Goal: Information Seeking & Learning: Check status

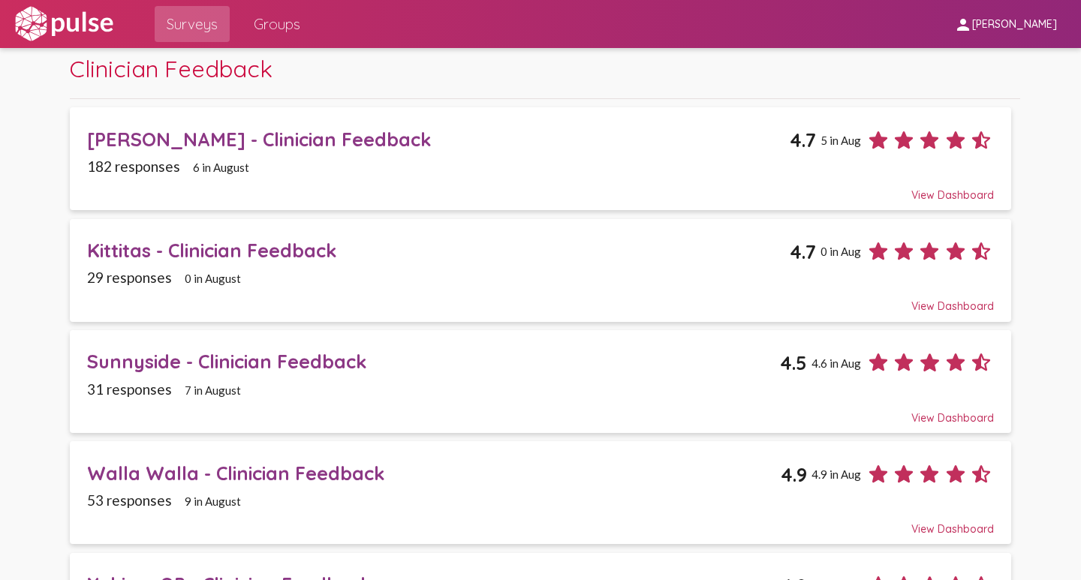
scroll to position [75, 0]
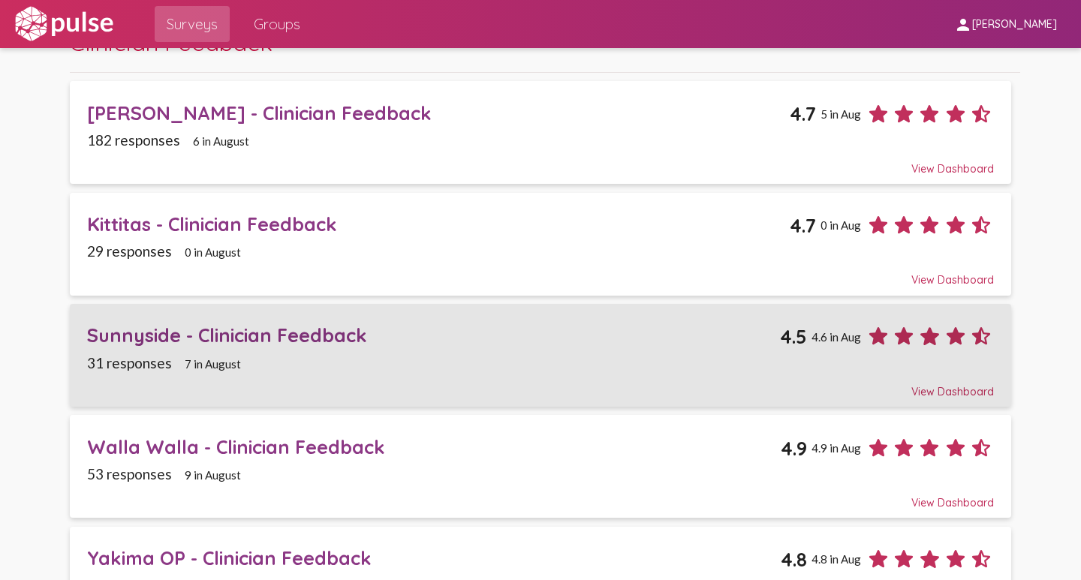
click at [125, 333] on div "Sunnyside - Clinician Feedback" at bounding box center [433, 335] width 693 height 23
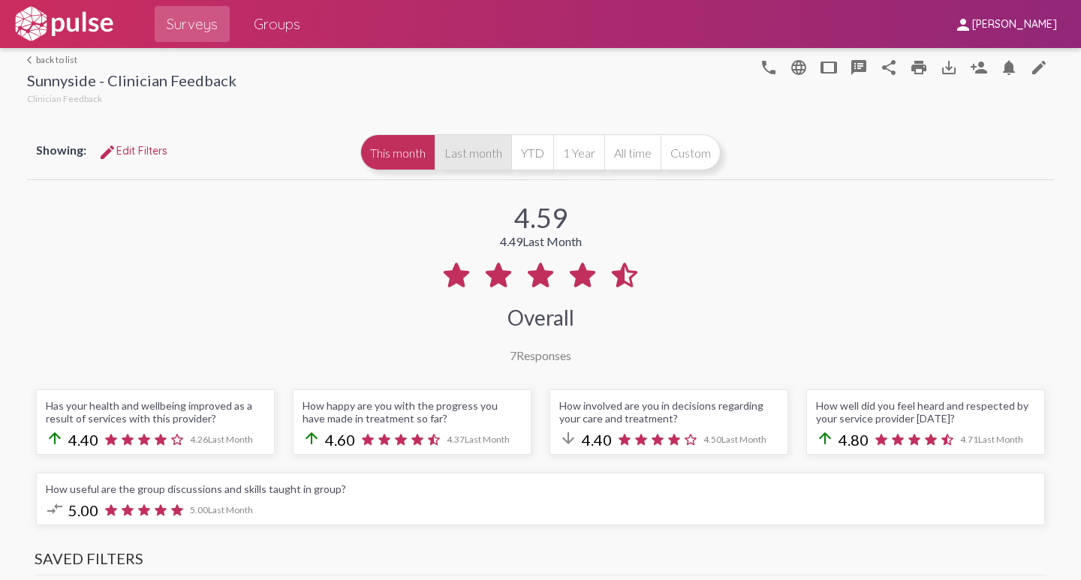
click at [465, 153] on button "Last month" at bounding box center [473, 152] width 77 height 36
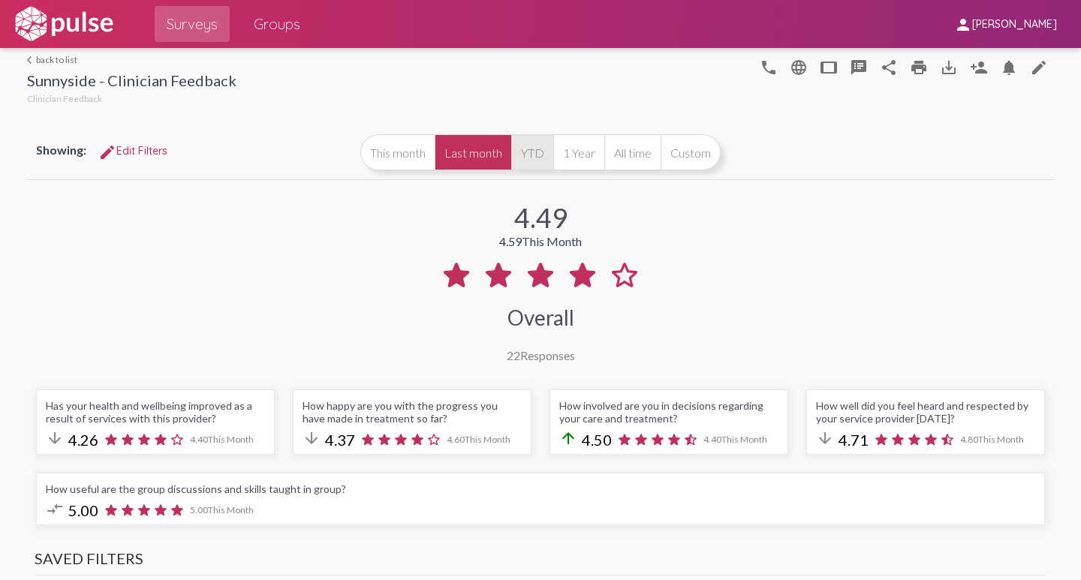
click at [525, 152] on button "YTD" at bounding box center [532, 152] width 42 height 36
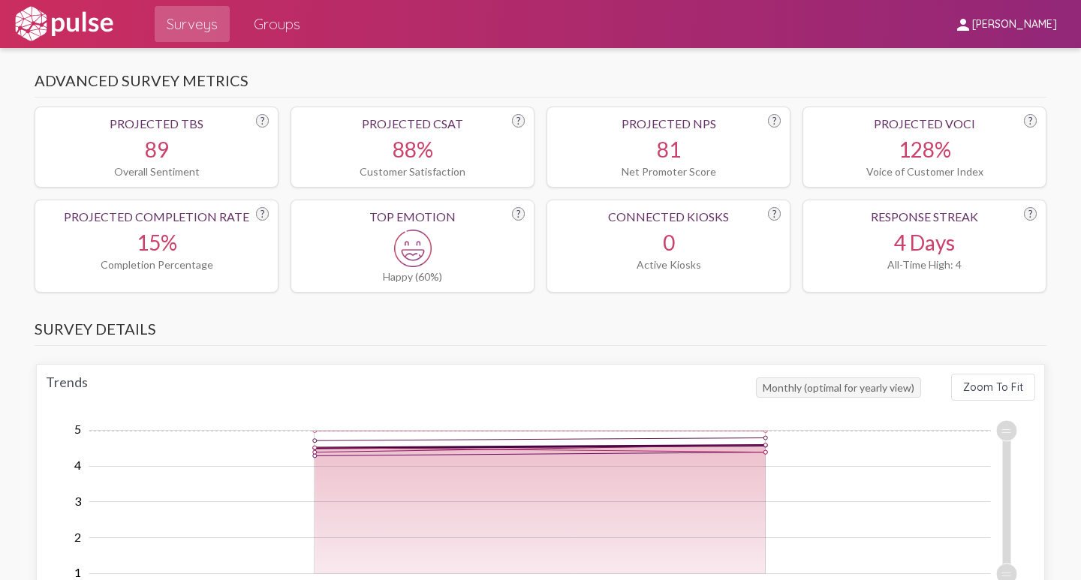
scroll to position [786, 0]
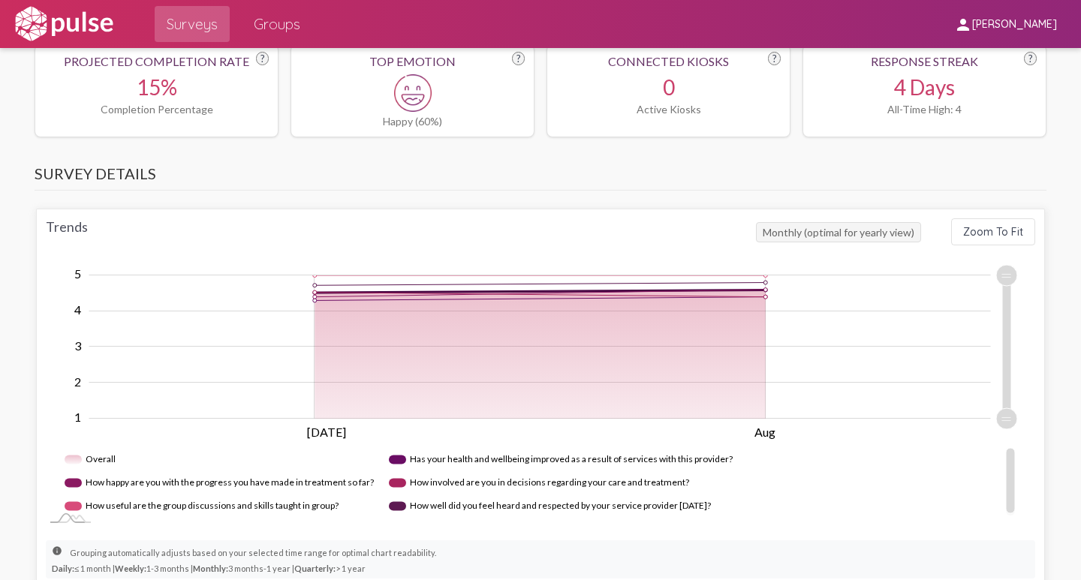
click at [74, 487] on rect "Legend" at bounding box center [219, 482] width 309 height 23
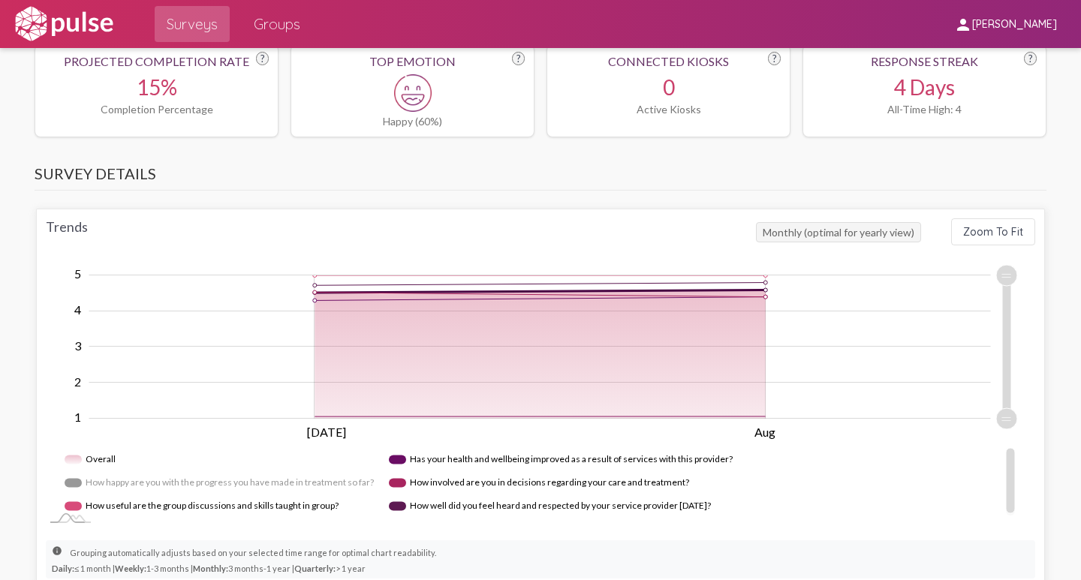
click at [68, 507] on rect "Legend" at bounding box center [201, 506] width 273 height 23
click at [396, 462] on rect "Legend" at bounding box center [560, 459] width 342 height 23
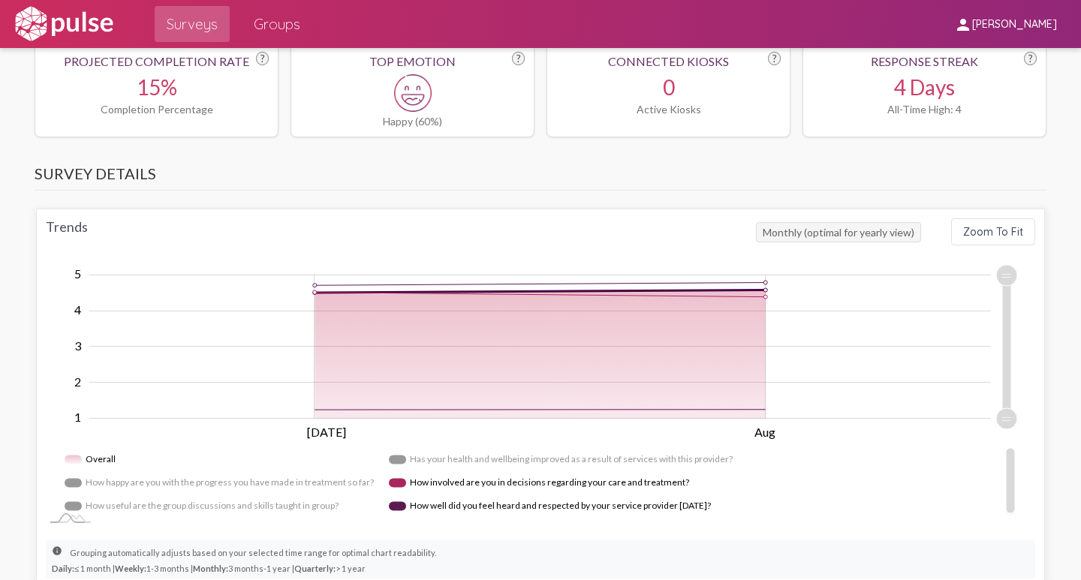
click at [394, 485] on rect "Legend" at bounding box center [537, 482] width 297 height 23
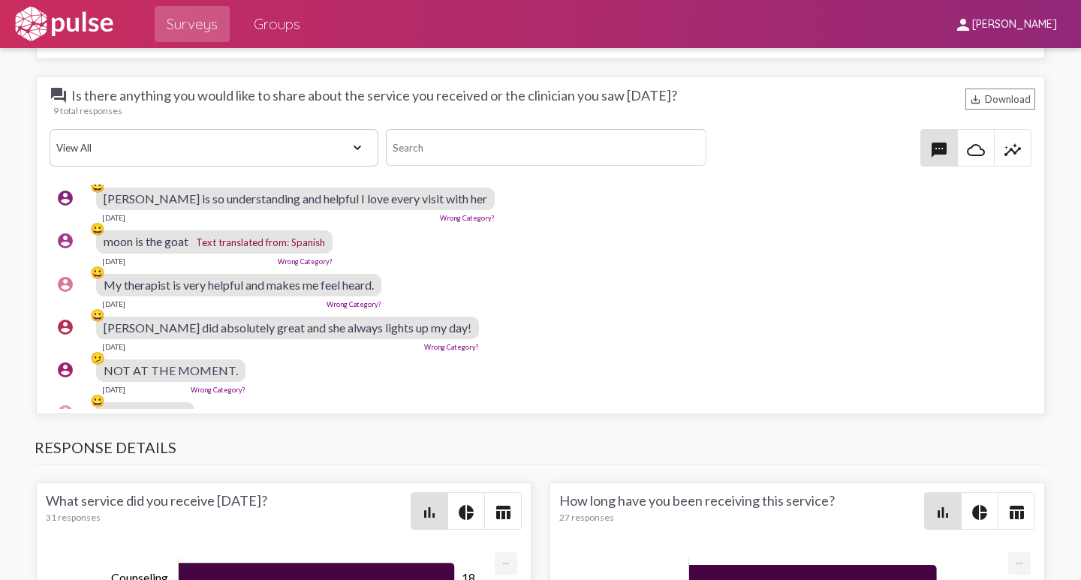
scroll to position [0, 0]
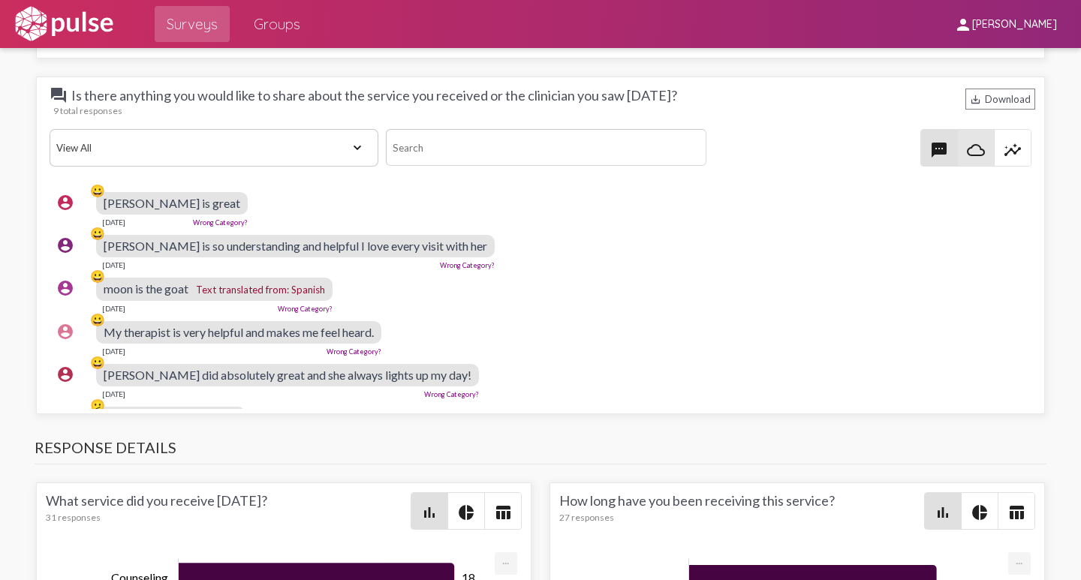
click at [969, 147] on mat-icon "cloud_queue" at bounding box center [976, 150] width 18 height 18
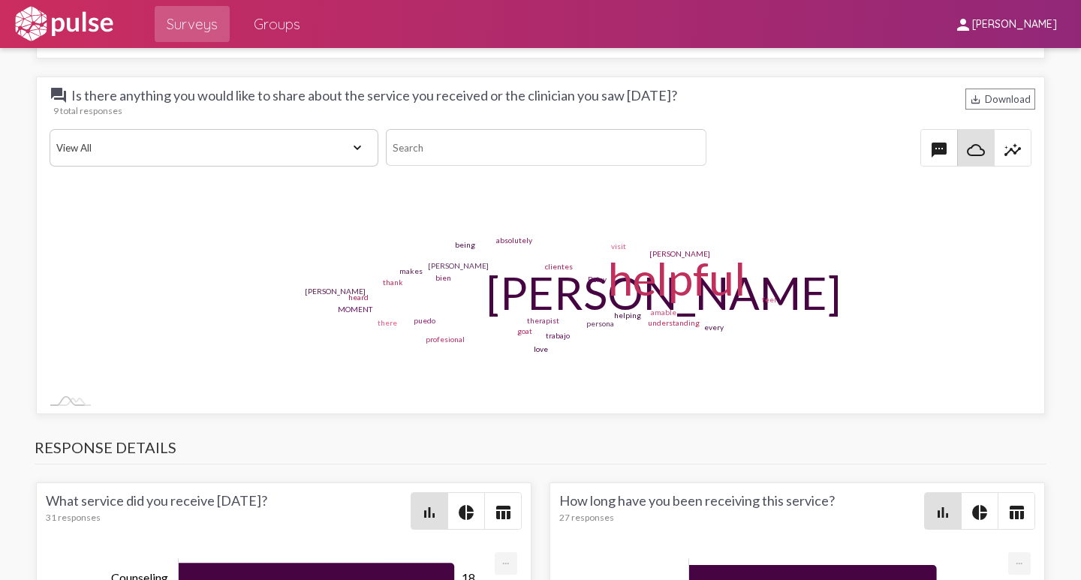
drag, startPoint x: 853, startPoint y: 233, endPoint x: 882, endPoint y: 206, distance: 39.3
click at [854, 233] on rect at bounding box center [532, 297] width 973 height 225
click at [1004, 147] on mat-icon "insights" at bounding box center [1013, 150] width 18 height 18
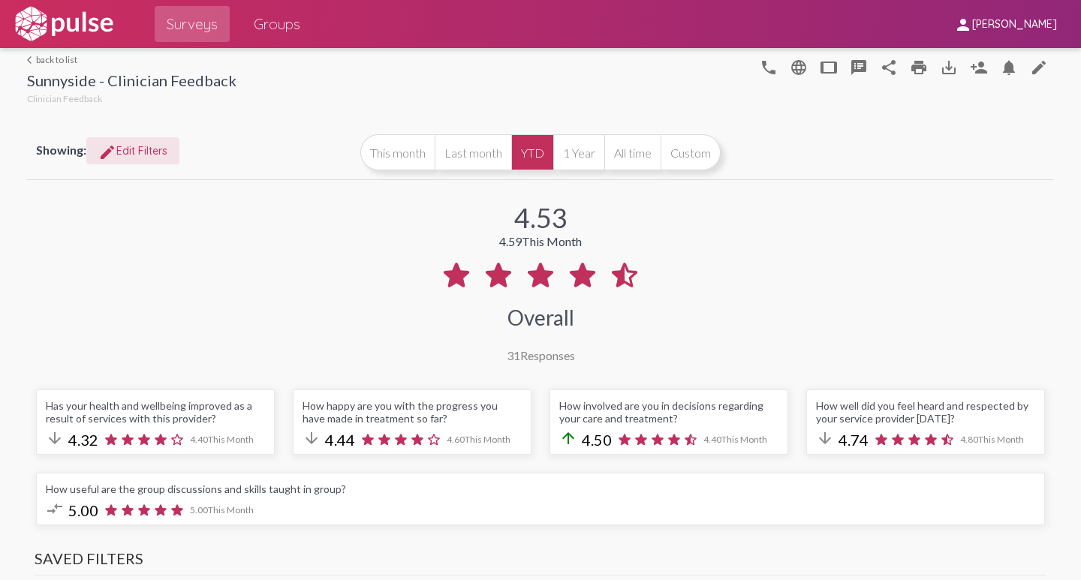
click at [134, 150] on span "edit Edit Filters" at bounding box center [132, 151] width 69 height 14
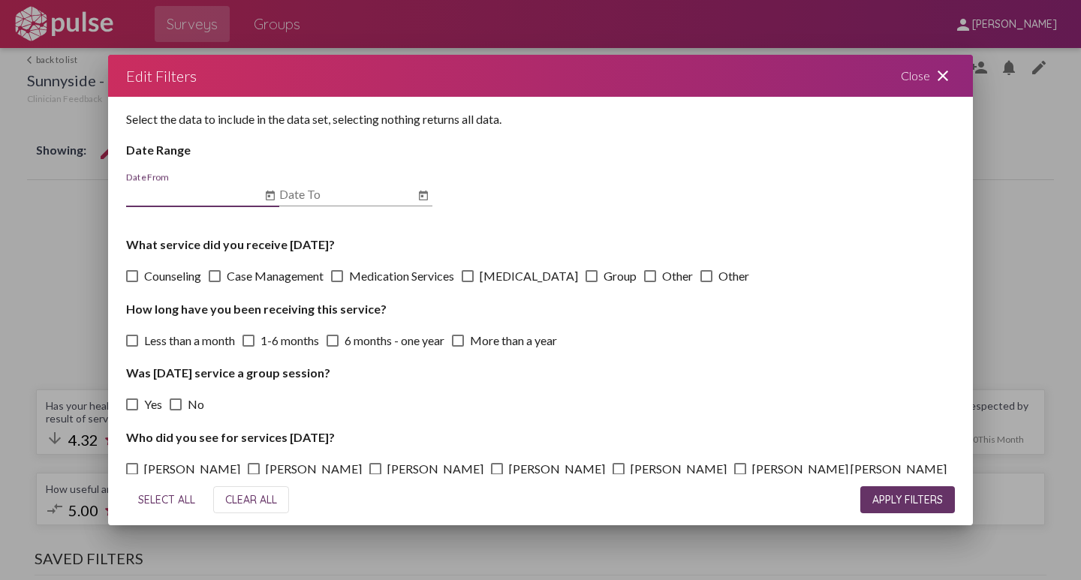
click at [706, 354] on div "Select the data to include in the data set, selecting nothing returns all data.…" at bounding box center [540, 285] width 865 height 377
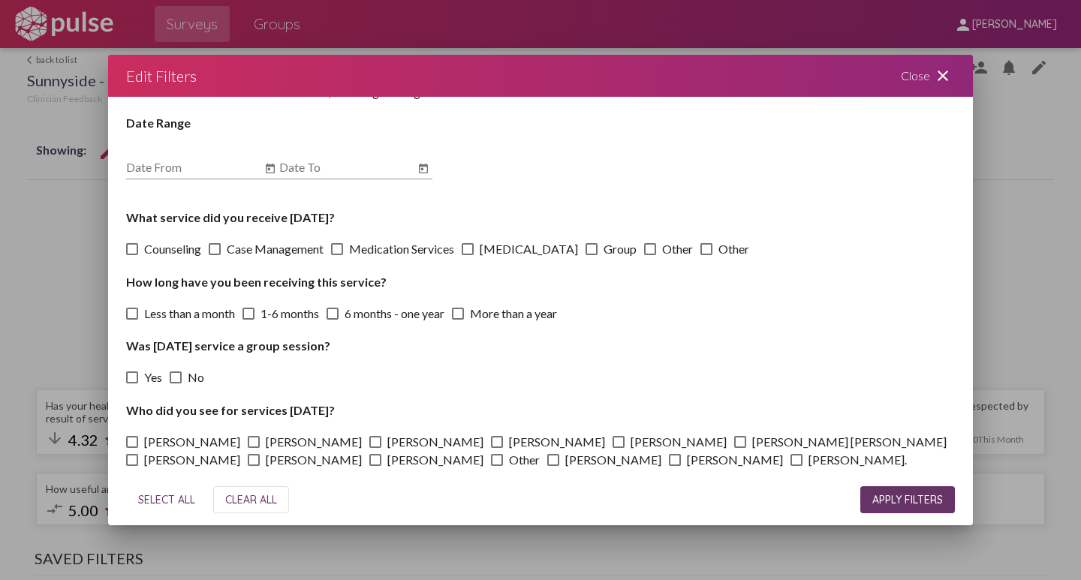
scroll to position [28, 0]
click at [547, 456] on span at bounding box center [553, 459] width 12 height 12
click at [552, 465] on input "[PERSON_NAME]" at bounding box center [552, 465] width 1 height 1
checkbox input "true"
click at [908, 498] on span "APPLY FILTERS" at bounding box center [907, 500] width 71 height 14
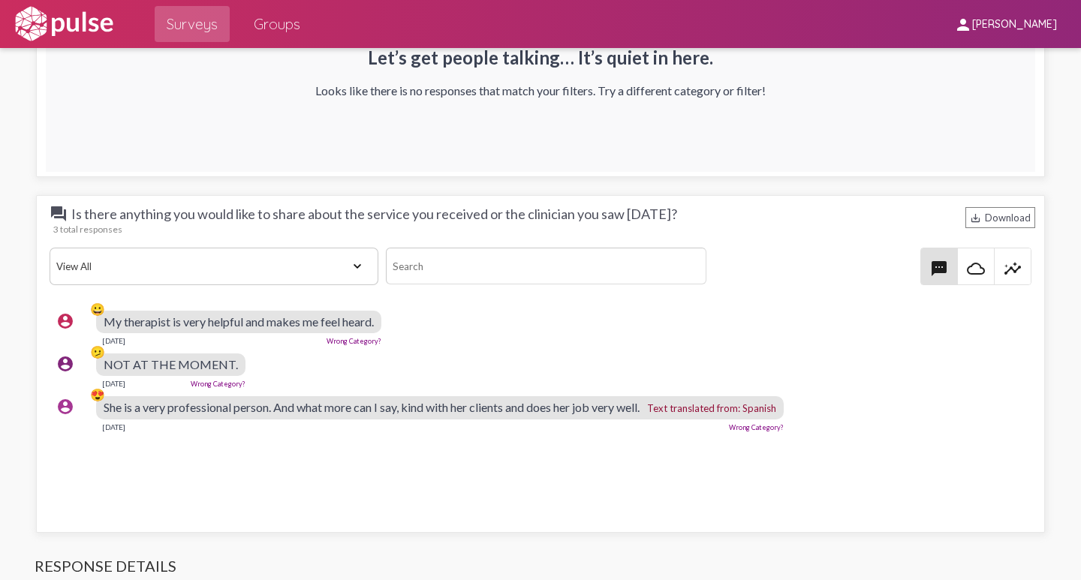
scroll to position [2539, 0]
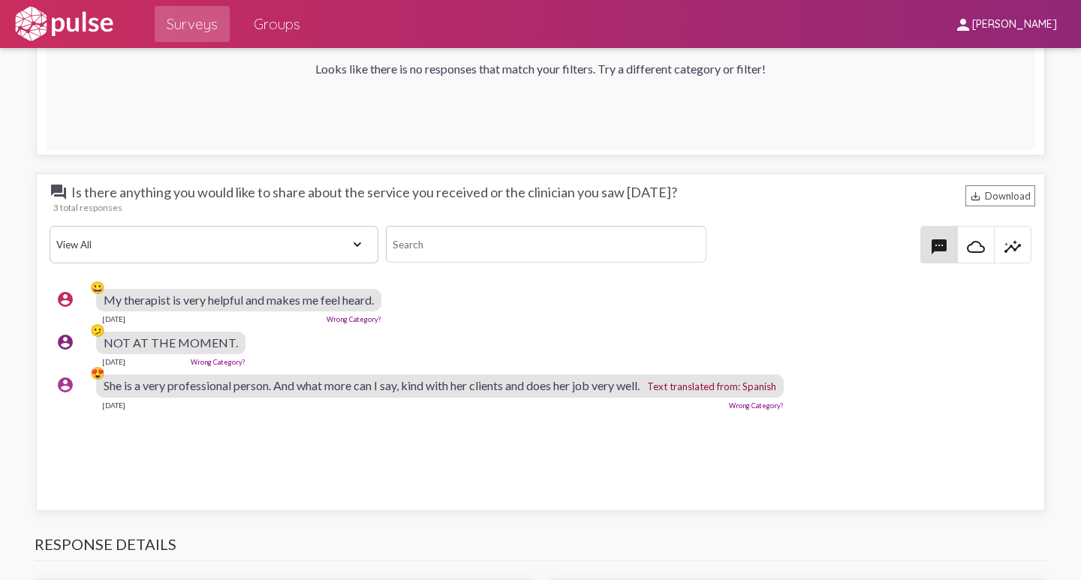
click at [1006, 242] on mat-icon "insights" at bounding box center [1013, 247] width 18 height 18
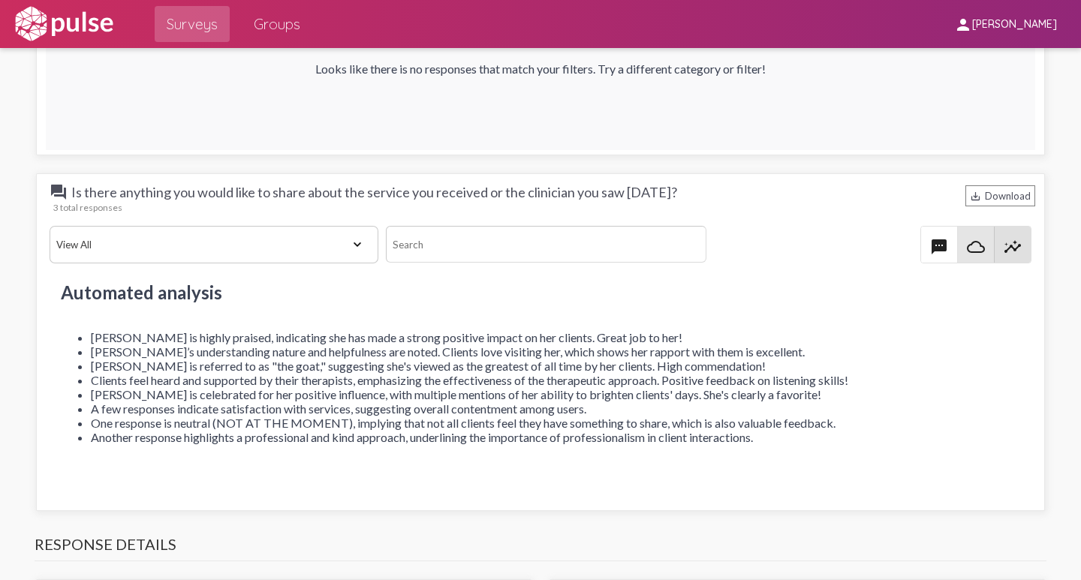
click at [967, 243] on mat-icon "cloud_queue" at bounding box center [976, 247] width 18 height 18
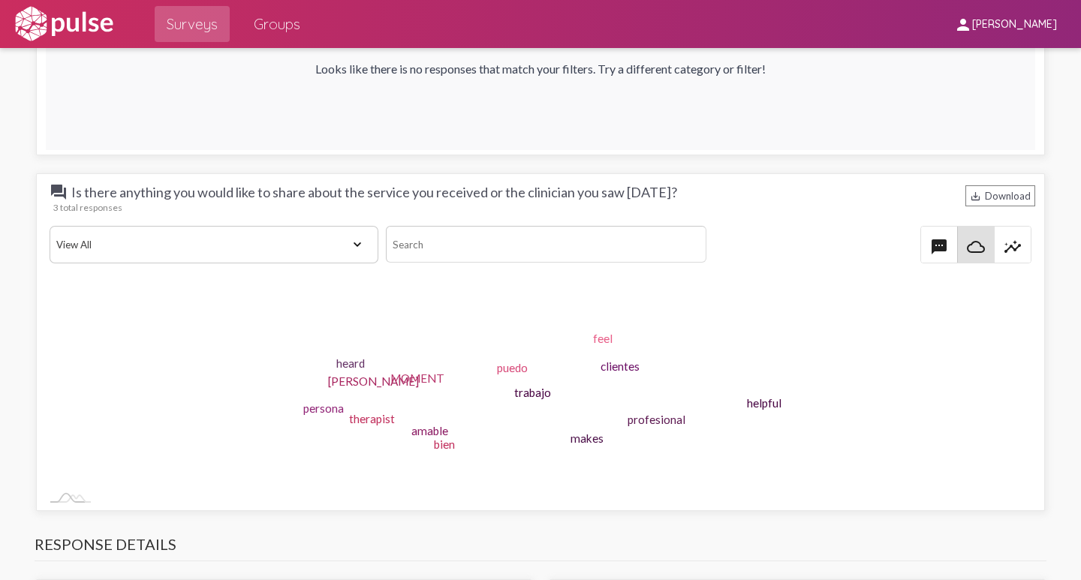
click at [350, 247] on select "View All Positive Neutral Negative Happy Meh Suggestions Angry Disgust Sadness …" at bounding box center [214, 245] width 329 height 38
click at [930, 243] on mat-icon "textsms" at bounding box center [939, 247] width 18 height 18
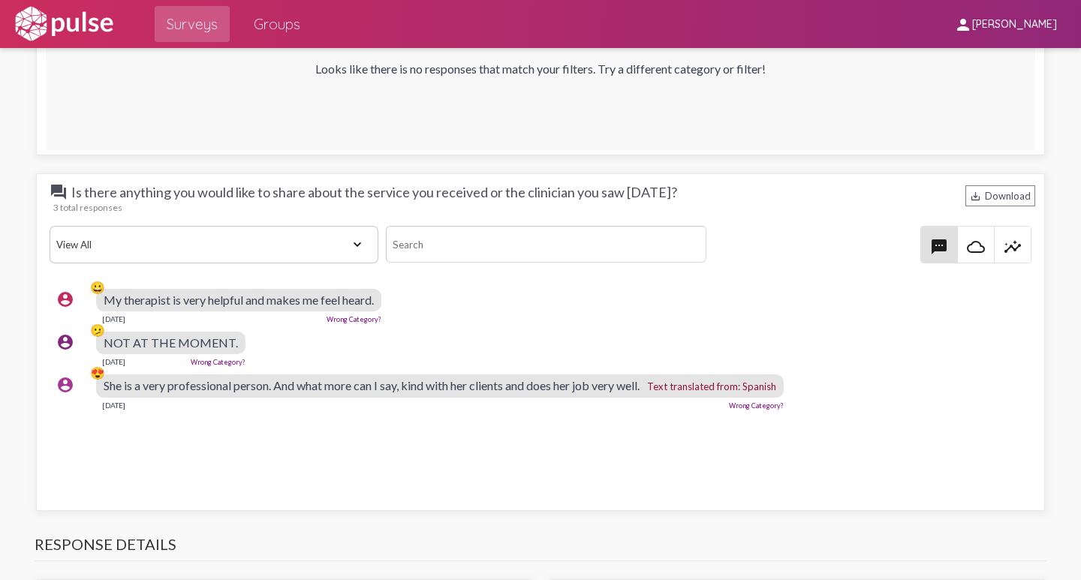
click at [1004, 242] on mat-icon "insights" at bounding box center [1013, 247] width 18 height 18
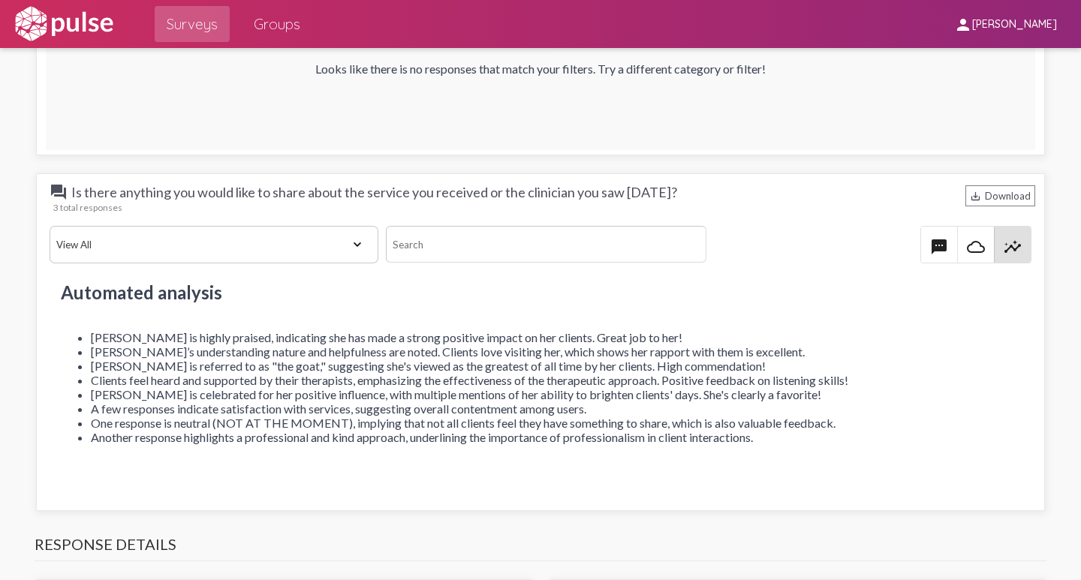
click at [930, 246] on mat-icon "textsms" at bounding box center [939, 247] width 18 height 18
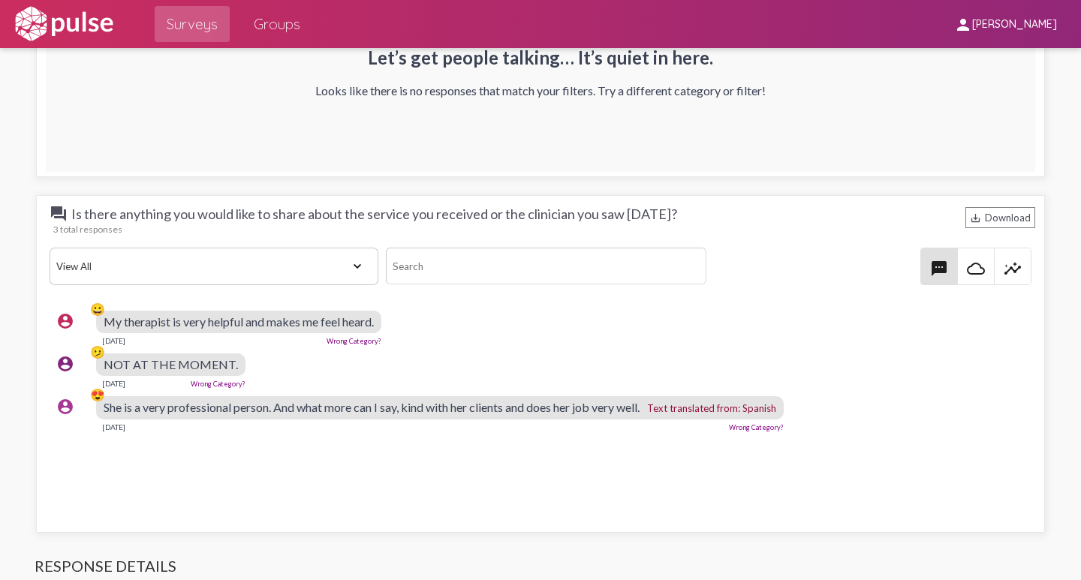
scroll to position [2596, 0]
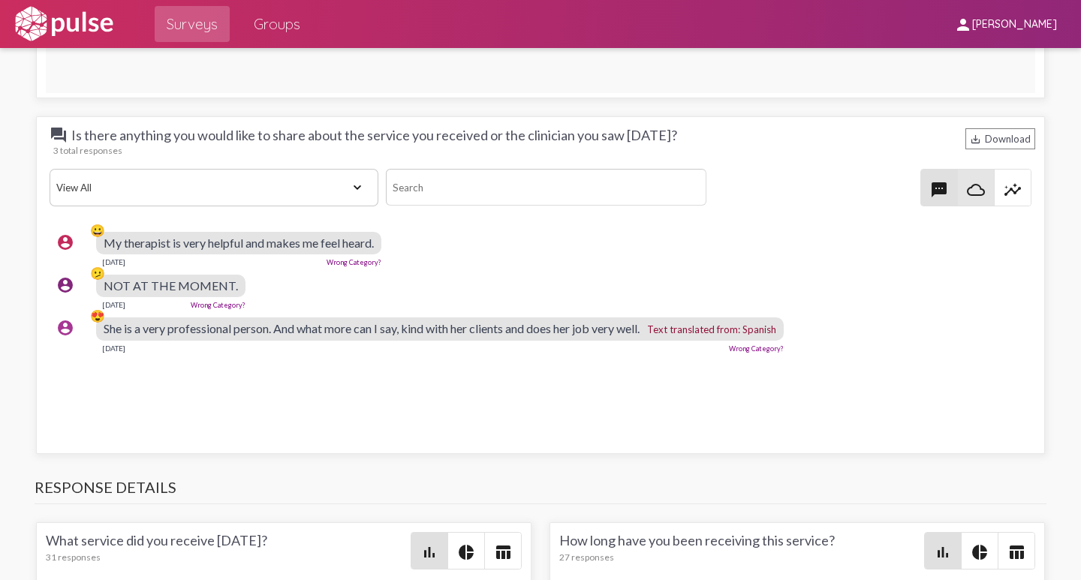
click at [967, 185] on mat-icon "cloud_queue" at bounding box center [976, 190] width 18 height 18
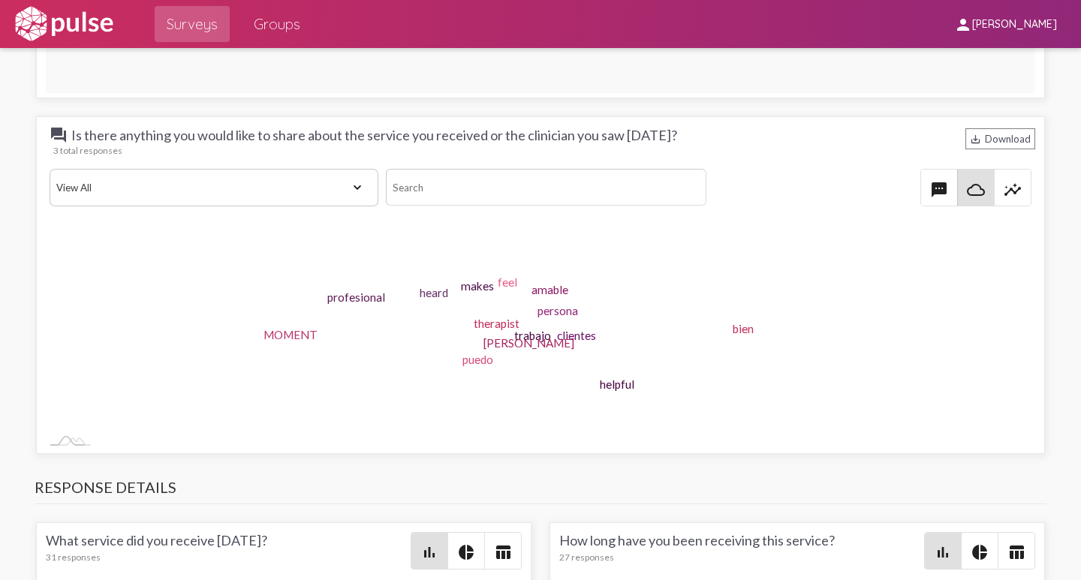
click at [1011, 190] on mat-icon "insights" at bounding box center [1013, 190] width 18 height 18
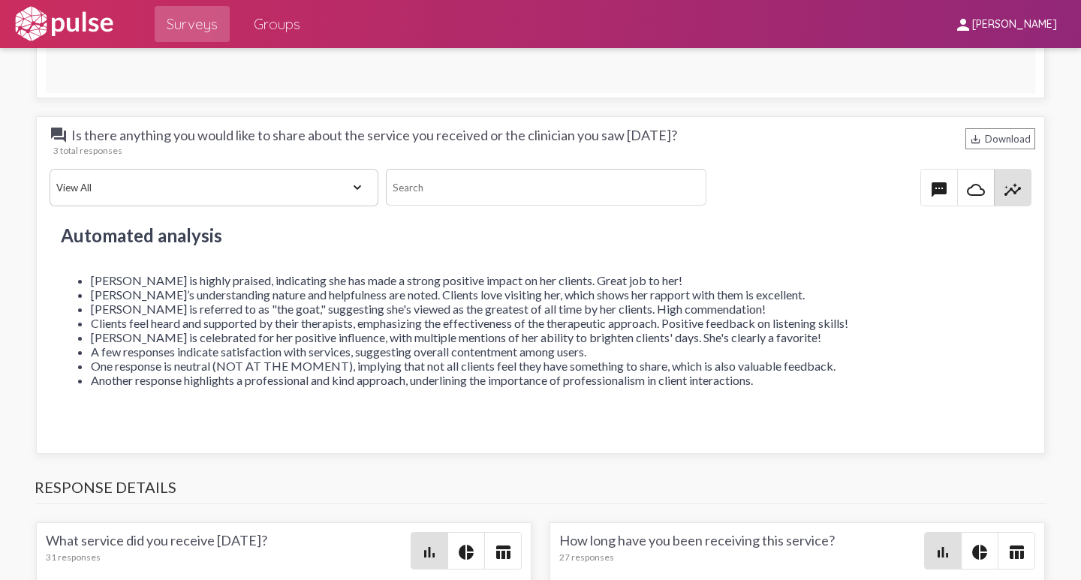
click at [86, 308] on ul "[PERSON_NAME] is highly praised, indicating she has made a strong positive impa…" at bounding box center [540, 330] width 959 height 114
click at [351, 185] on select "View All Positive Neutral Negative Happy Meh Suggestions Angry Disgust Sadness …" at bounding box center [214, 188] width 329 height 38
click at [937, 190] on mat-icon "textsms" at bounding box center [939, 190] width 18 height 18
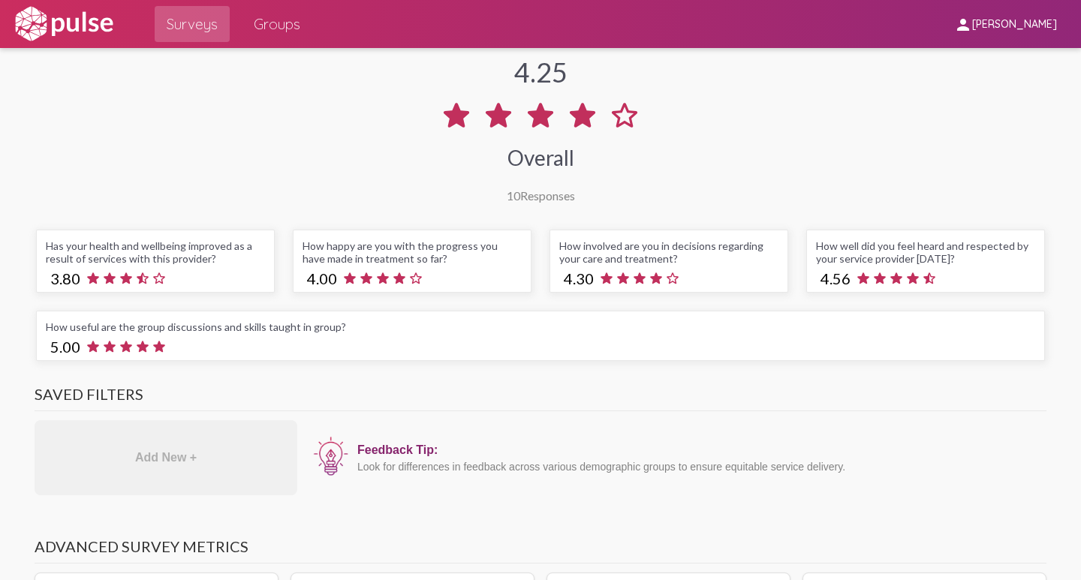
scroll to position [0, 0]
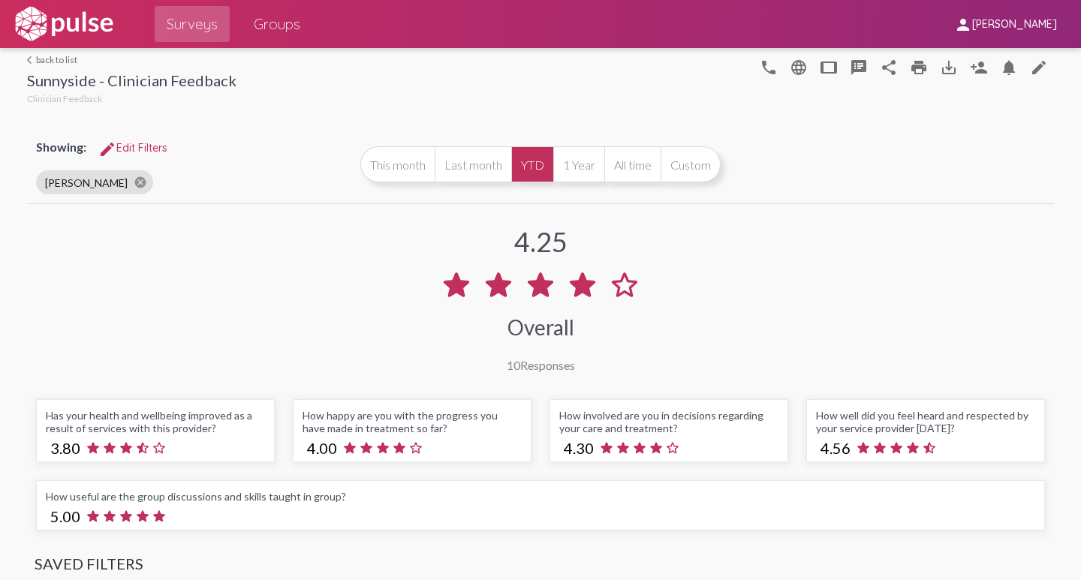
click at [56, 56] on link "arrow_back_ios back to list" at bounding box center [131, 59] width 209 height 11
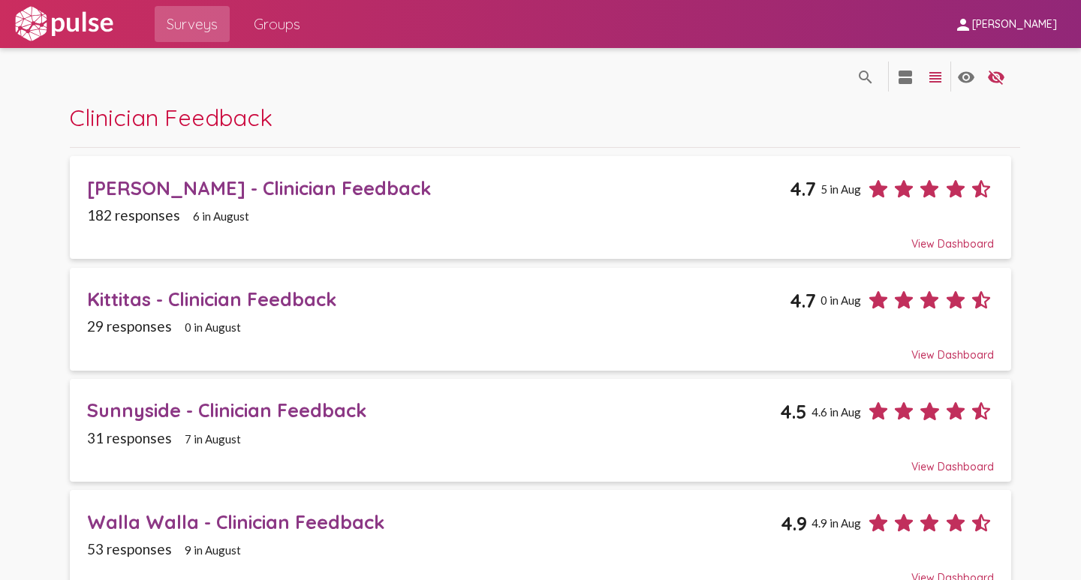
click at [120, 188] on div "[PERSON_NAME] - Clinician Feedback" at bounding box center [438, 187] width 703 height 23
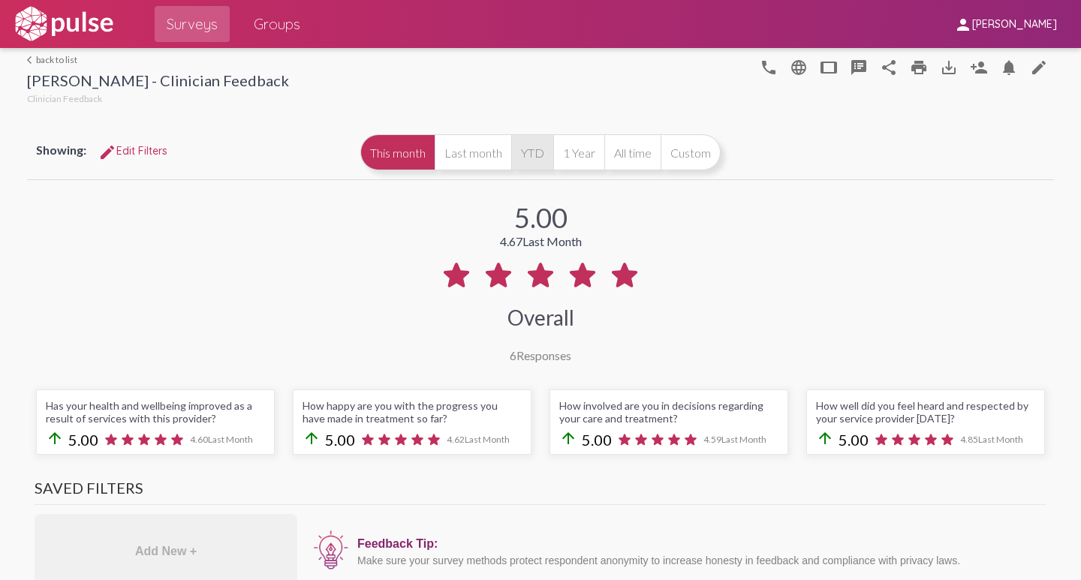
click at [523, 152] on button "YTD" at bounding box center [532, 152] width 42 height 36
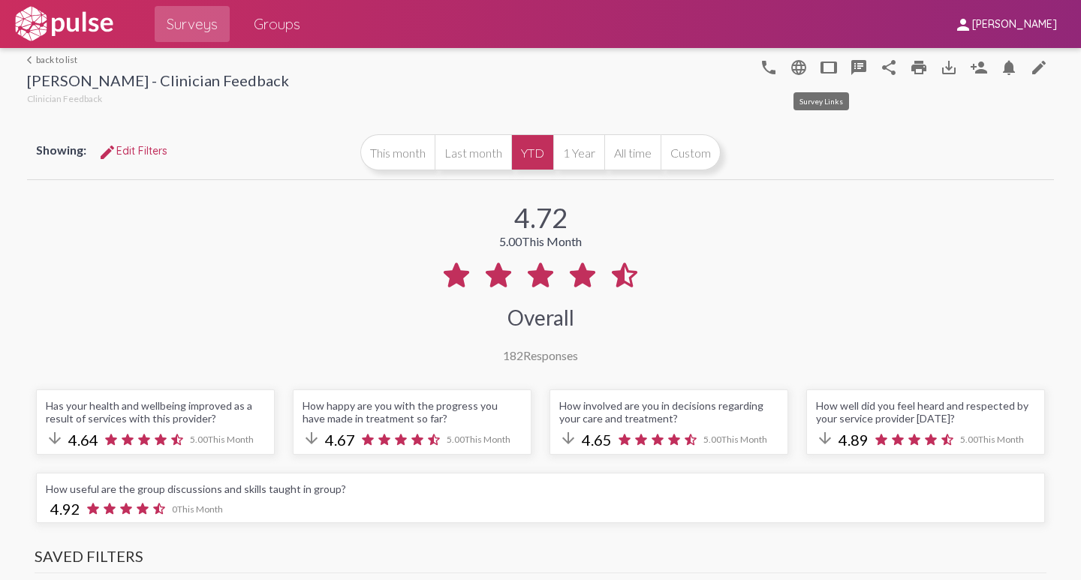
click at [820, 68] on mat-icon "tablet" at bounding box center [829, 68] width 18 height 18
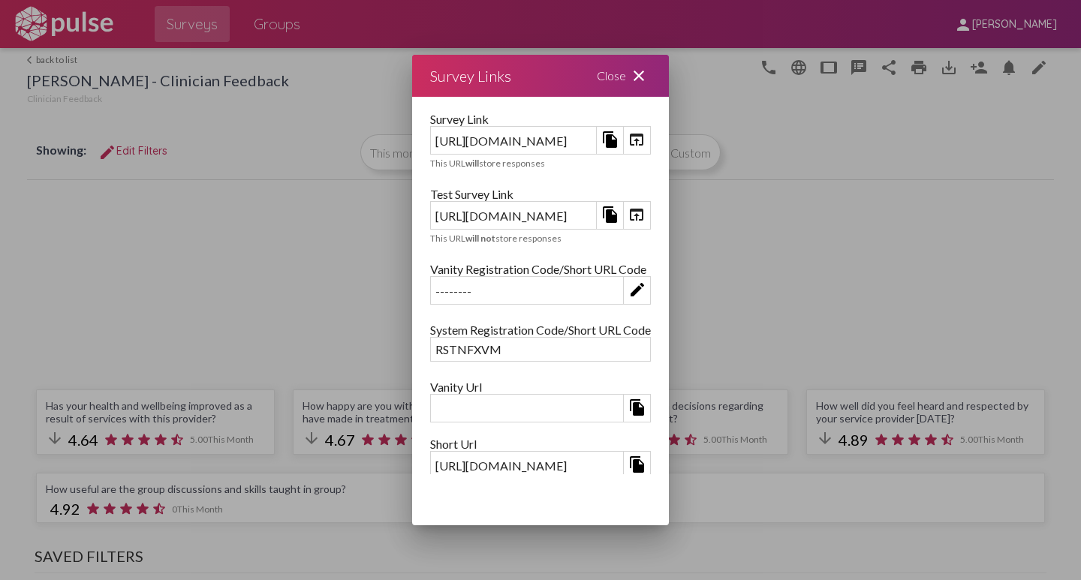
click at [646, 213] on mat-icon "open_in_browser" at bounding box center [637, 215] width 18 height 18
